Goal: Transaction & Acquisition: Register for event/course

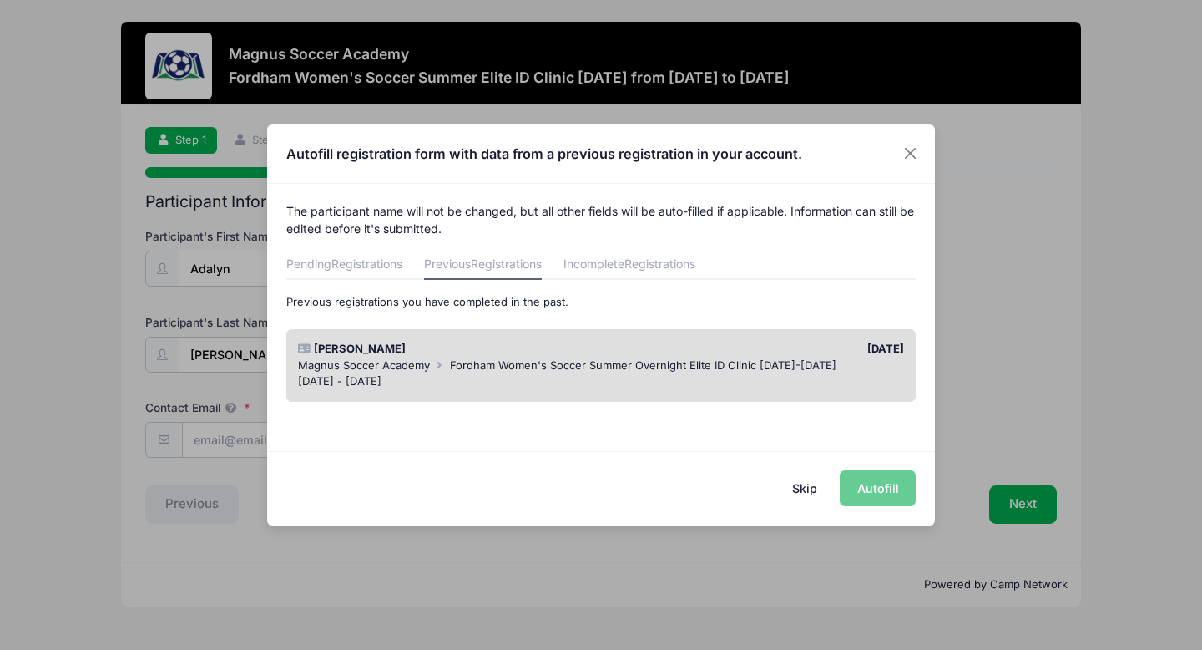
click at [779, 353] on div "[DATE]" at bounding box center [756, 349] width 311 height 17
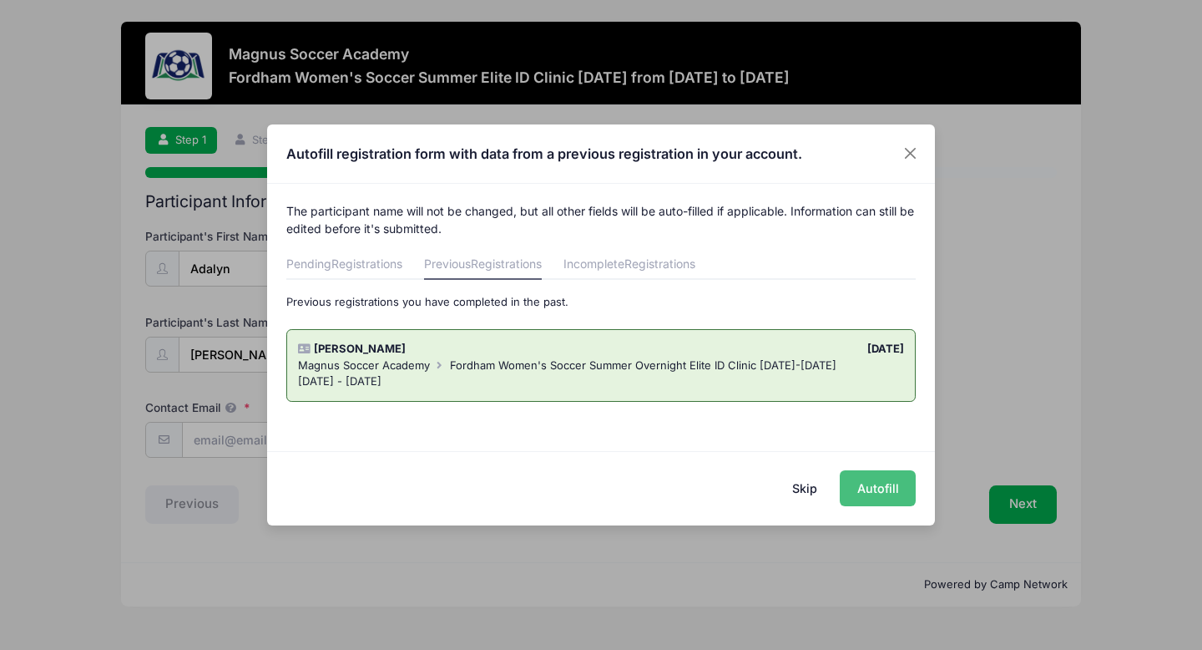
click at [890, 498] on button "Autofill" at bounding box center [878, 488] width 76 height 36
type input "[EMAIL_ADDRESS][DOMAIN_NAME]"
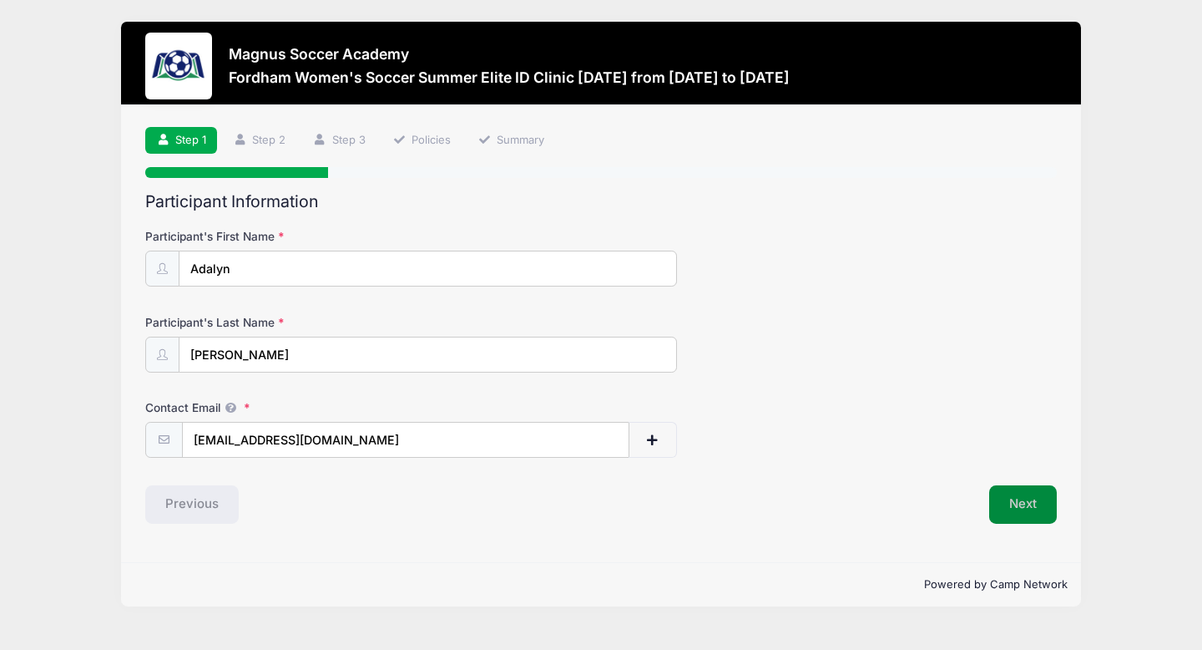
click at [1017, 514] on button "Next" at bounding box center [1024, 504] width 68 height 38
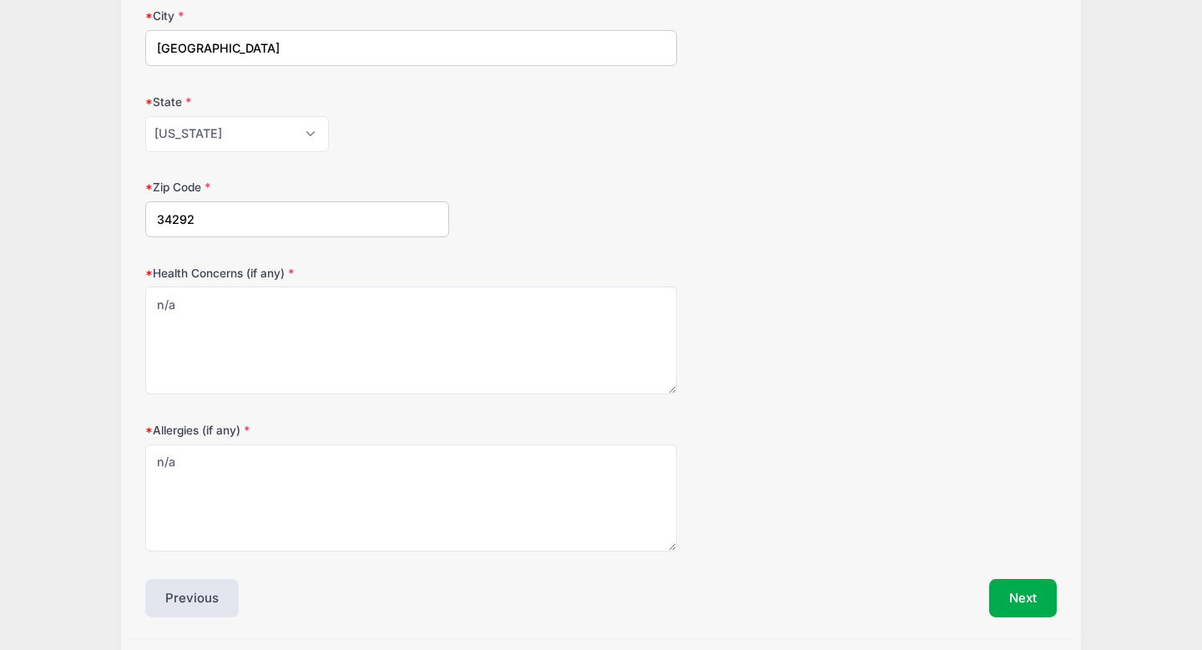
scroll to position [402, 0]
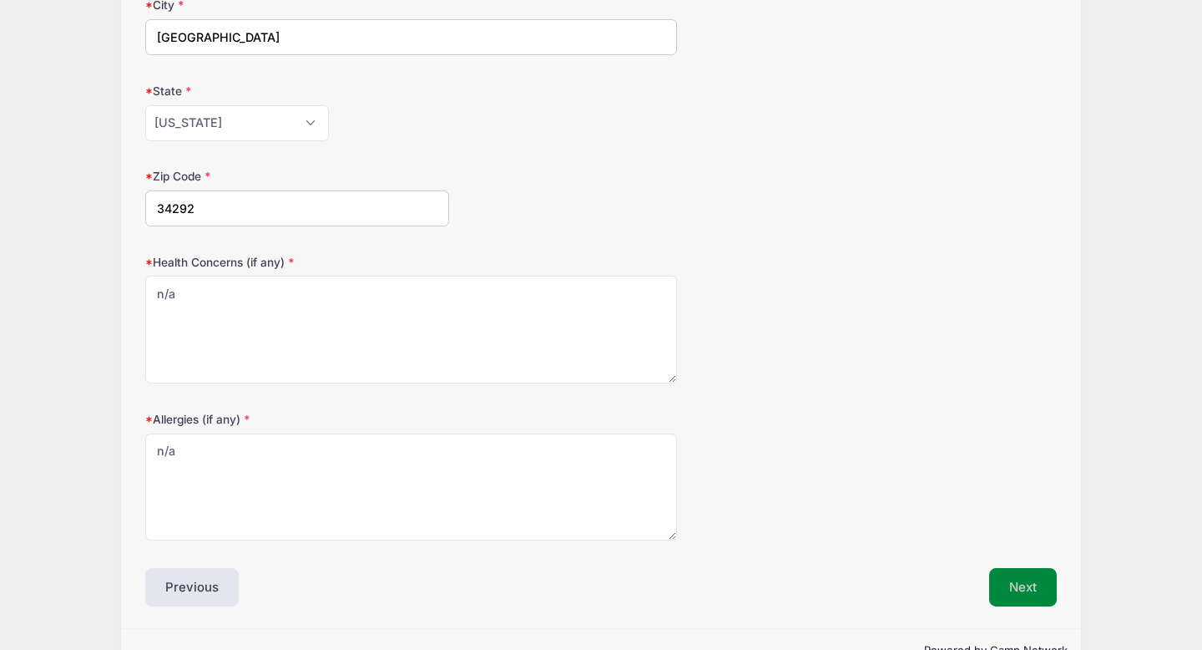
click at [1015, 581] on button "Next" at bounding box center [1024, 587] width 68 height 38
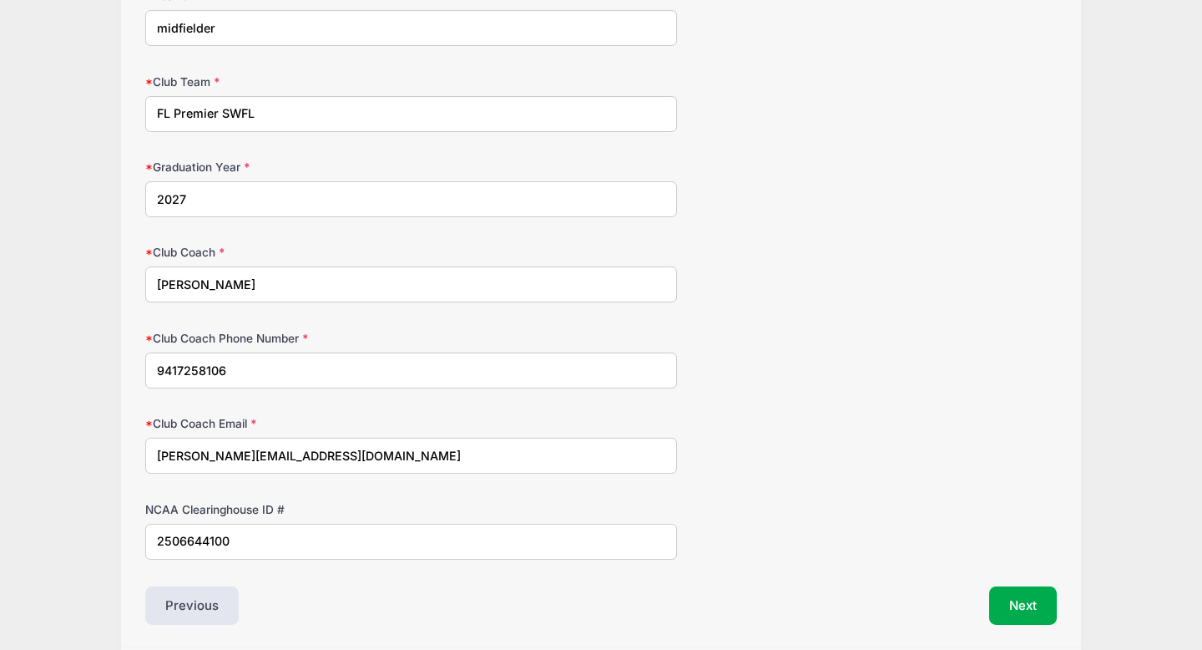
scroll to position [1072, 0]
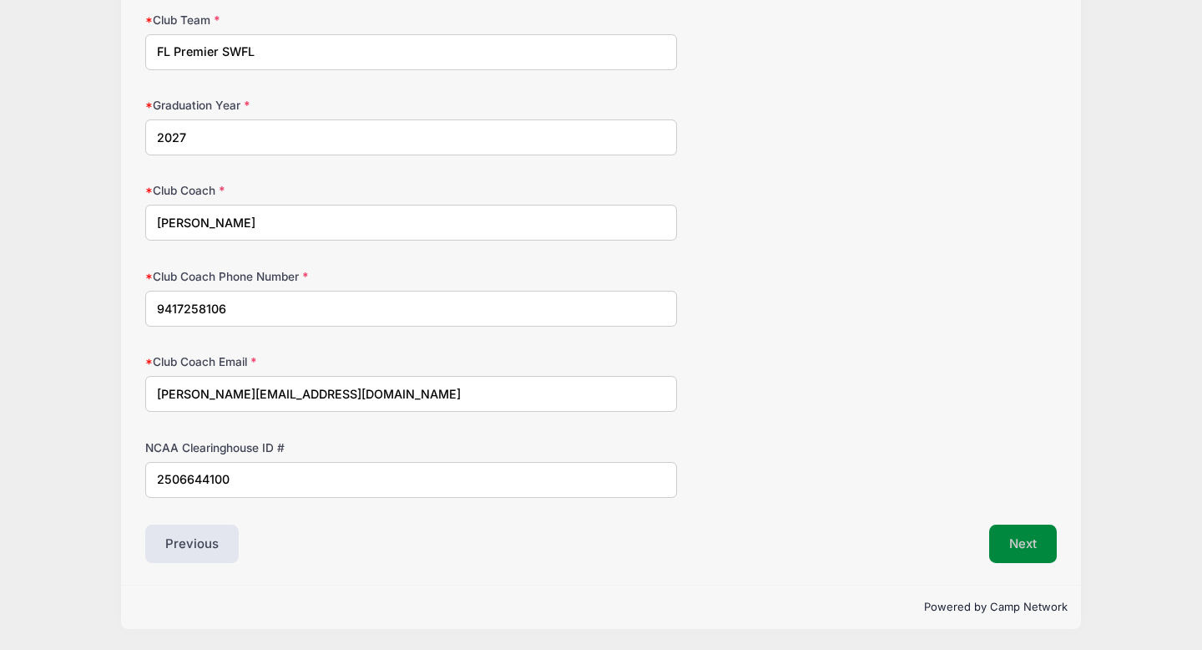
click at [1031, 547] on button "Next" at bounding box center [1024, 543] width 68 height 38
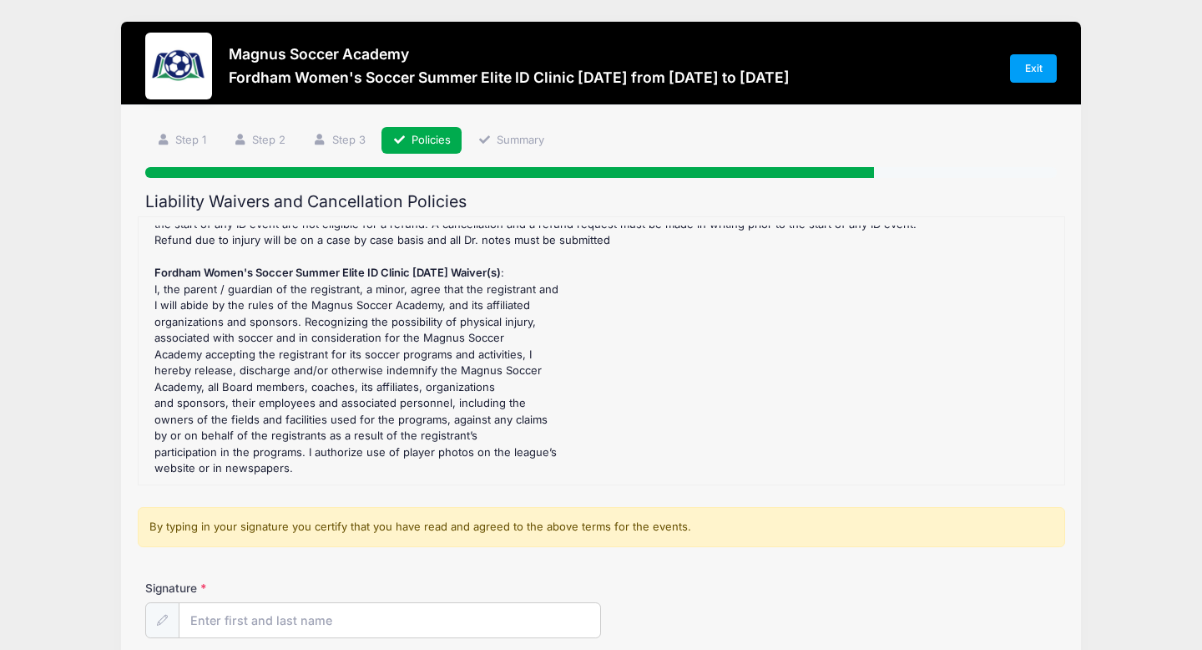
scroll to position [250, 0]
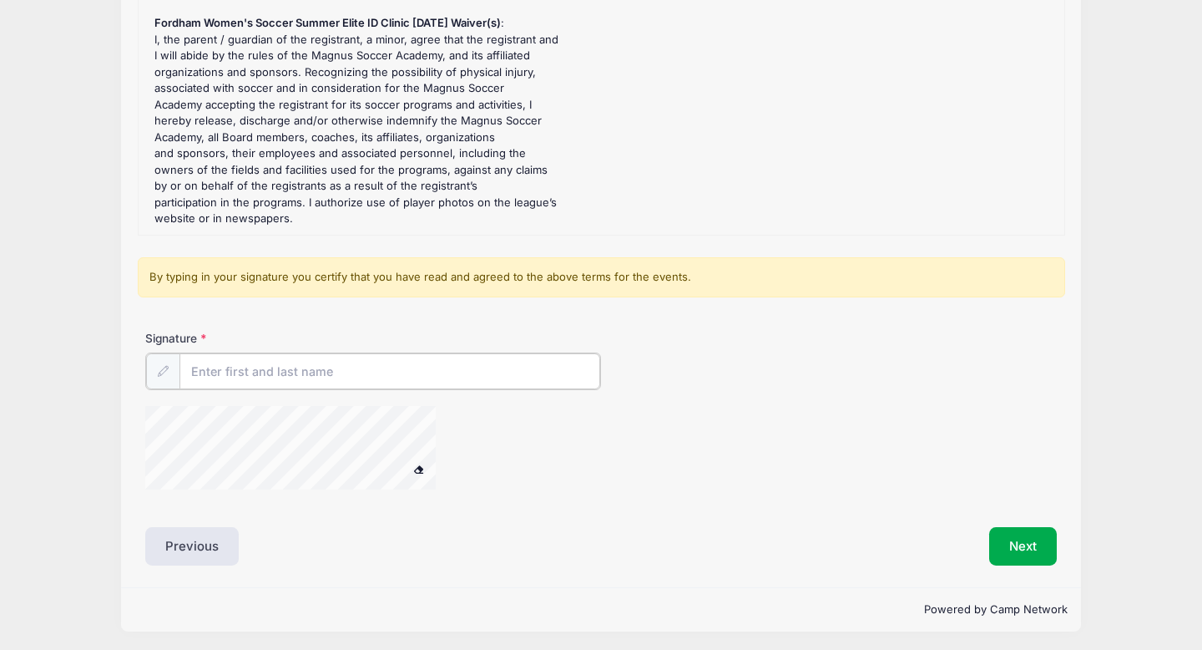
click at [278, 379] on input "Signature" at bounding box center [390, 371] width 421 height 36
click at [263, 404] on div "Signature [PERSON_NAME]" at bounding box center [602, 417] width 928 height 175
click at [418, 467] on div at bounding box center [312, 450] width 334 height 89
type input "[PERSON_NAME]"
click at [1024, 539] on button "Next" at bounding box center [1024, 544] width 68 height 38
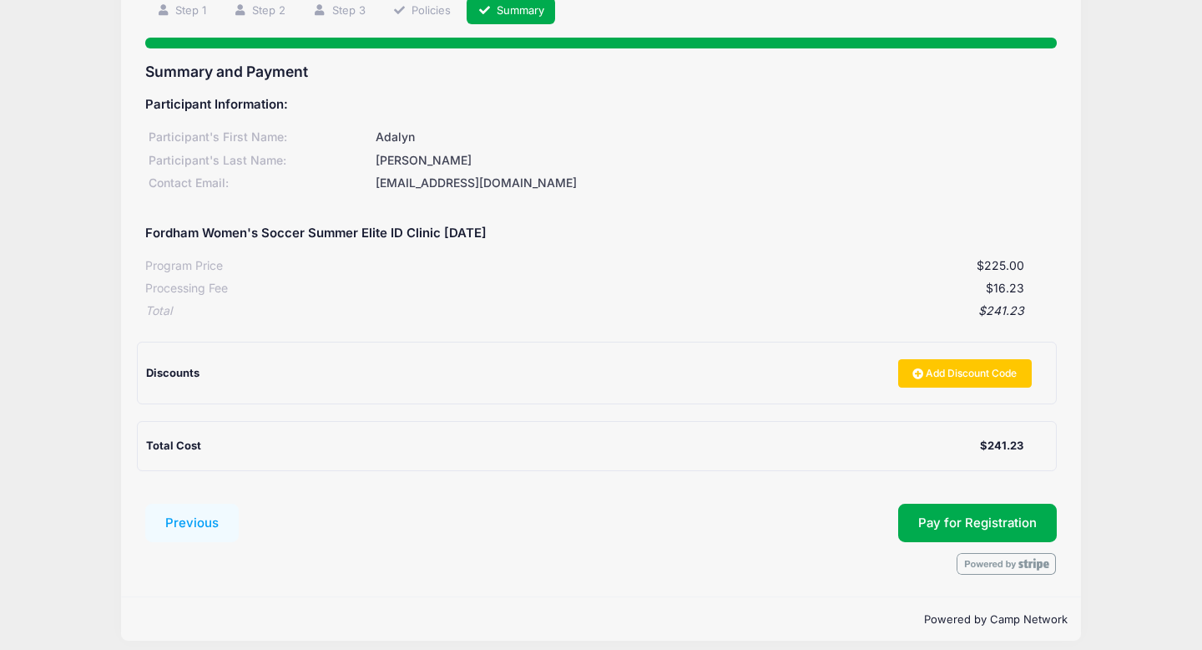
scroll to position [133, 0]
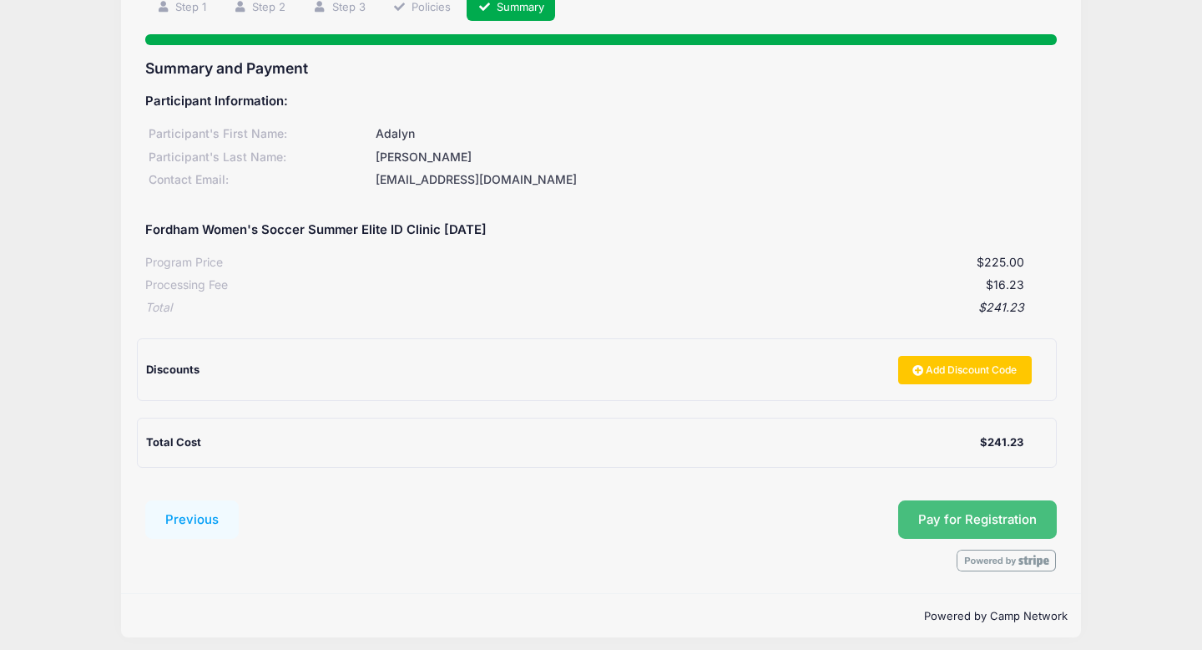
click at [979, 527] on button "Pay for Registration" at bounding box center [977, 519] width 159 height 38
